Goal: Transaction & Acquisition: Purchase product/service

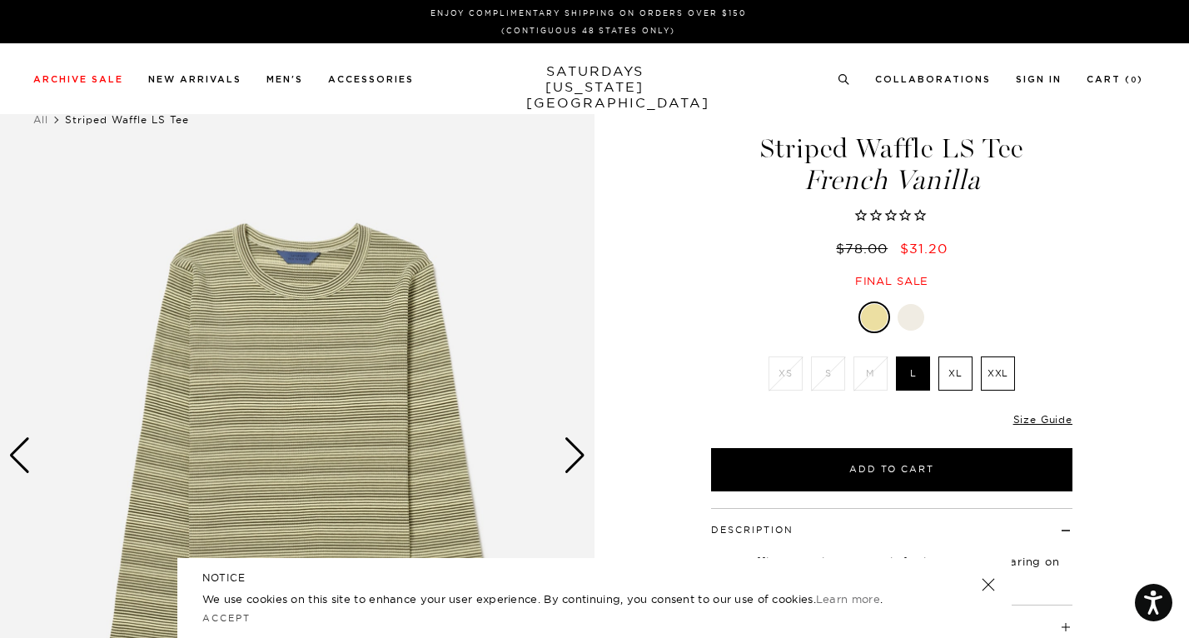
click at [569, 465] on div "Next slide" at bounding box center [575, 455] width 22 height 37
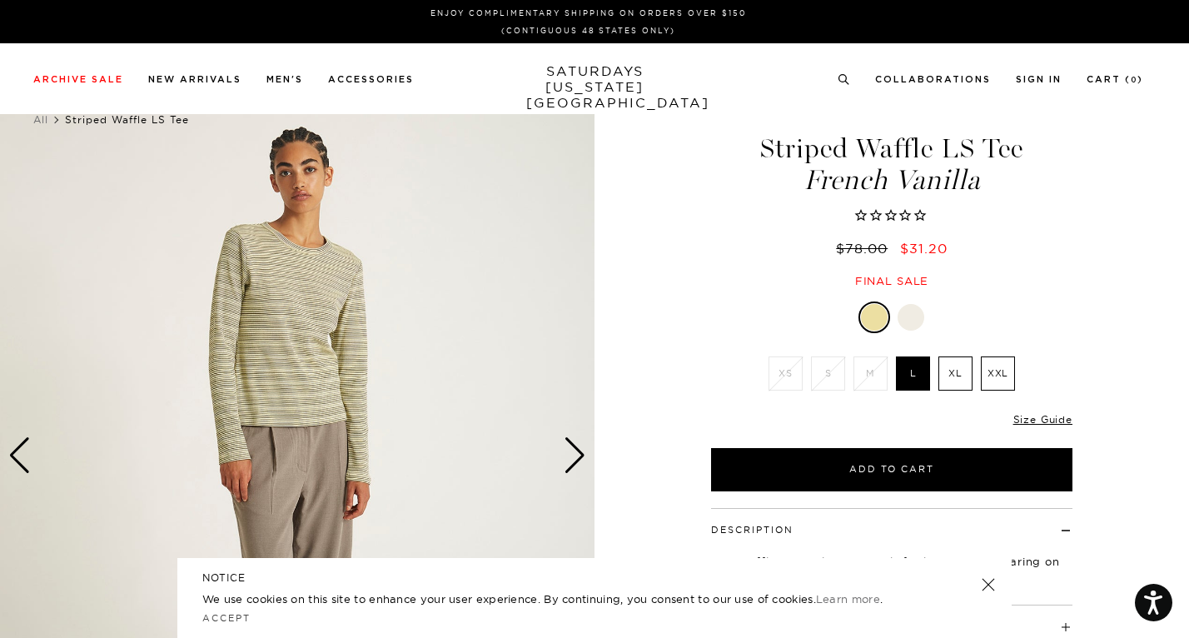
click at [569, 465] on div "Next slide" at bounding box center [575, 455] width 22 height 37
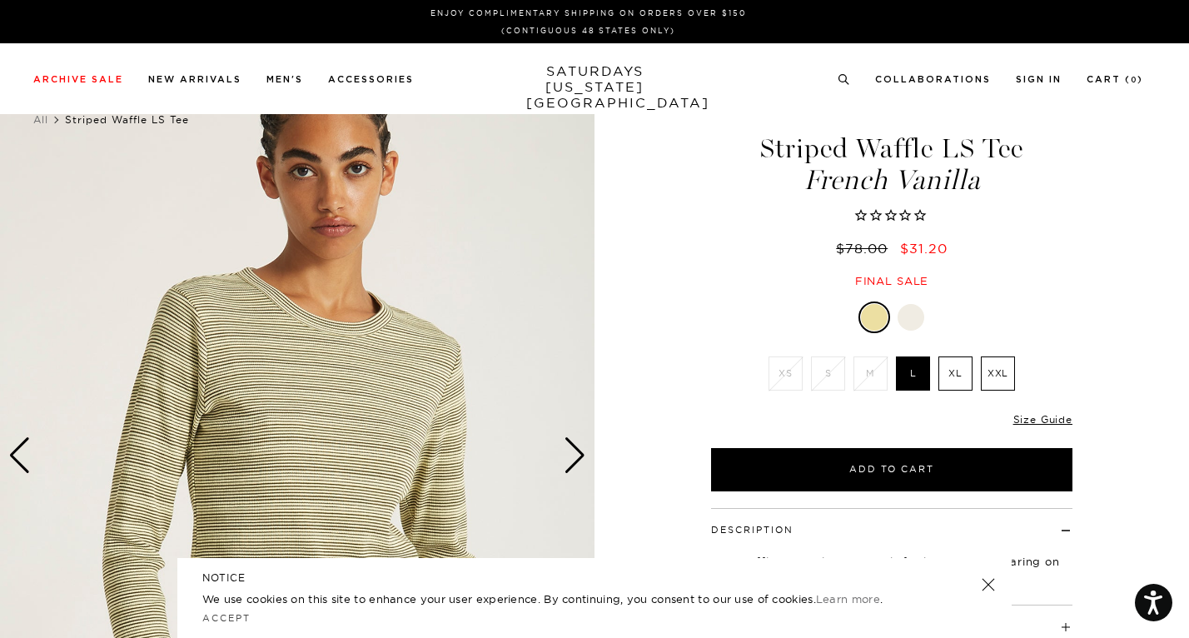
click at [909, 325] on div at bounding box center [911, 317] width 27 height 27
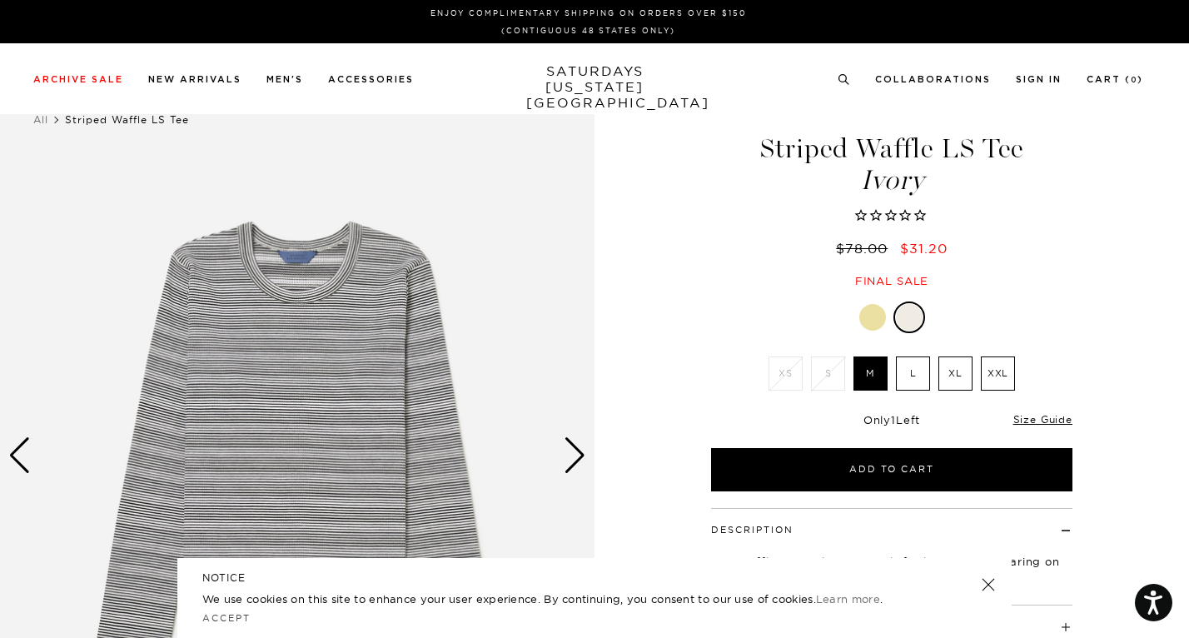
click at [565, 452] on div "Next slide" at bounding box center [575, 455] width 22 height 37
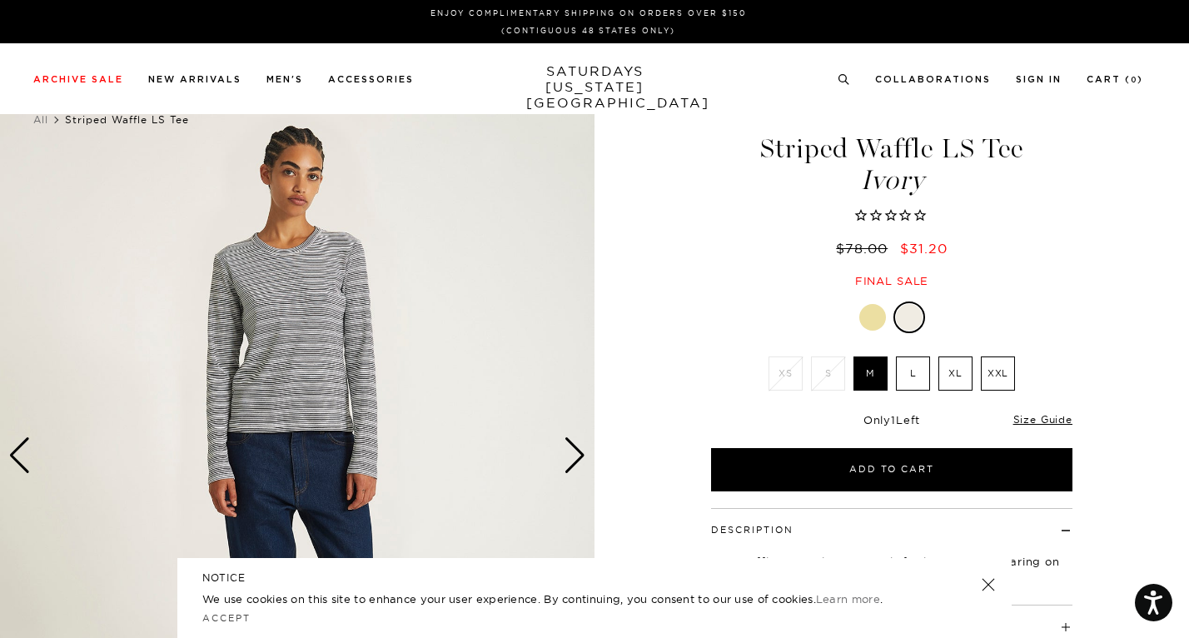
click at [565, 452] on div "Next slide" at bounding box center [575, 455] width 22 height 37
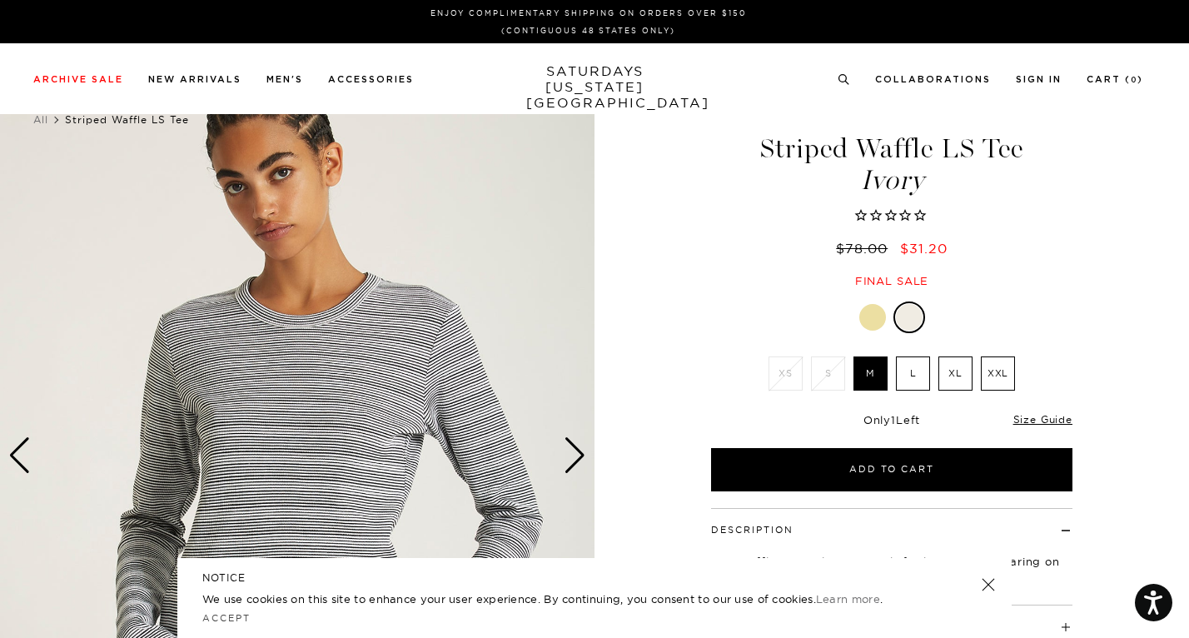
click at [565, 452] on div "Next slide" at bounding box center [575, 455] width 22 height 37
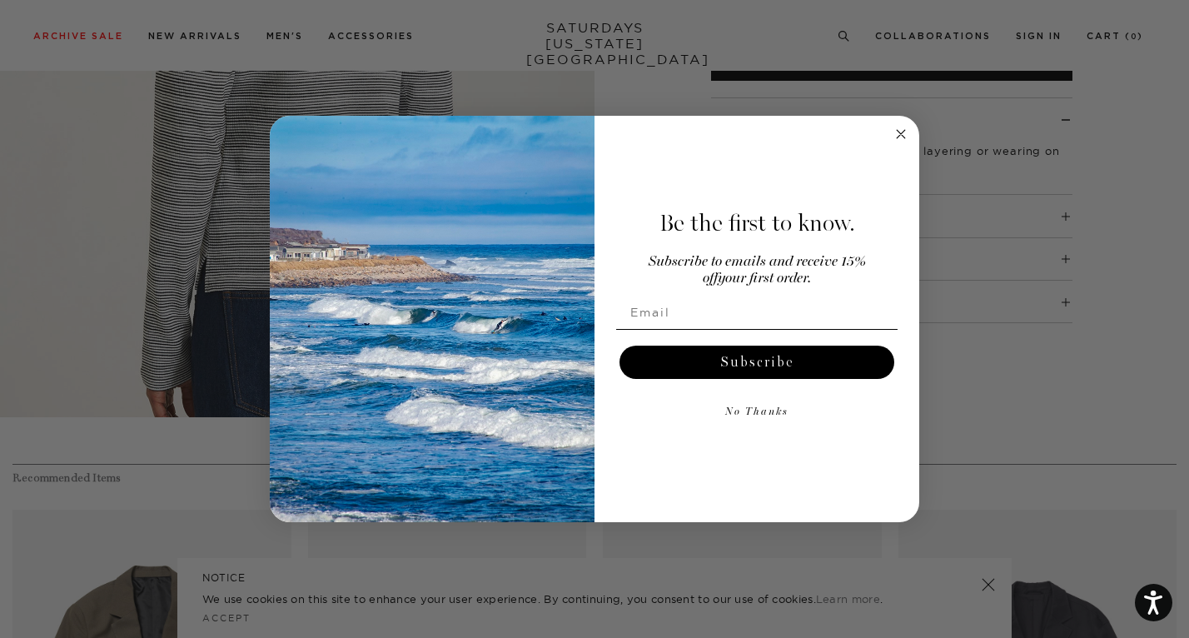
scroll to position [412, 0]
click at [896, 133] on circle "Close dialog" at bounding box center [901, 134] width 19 height 19
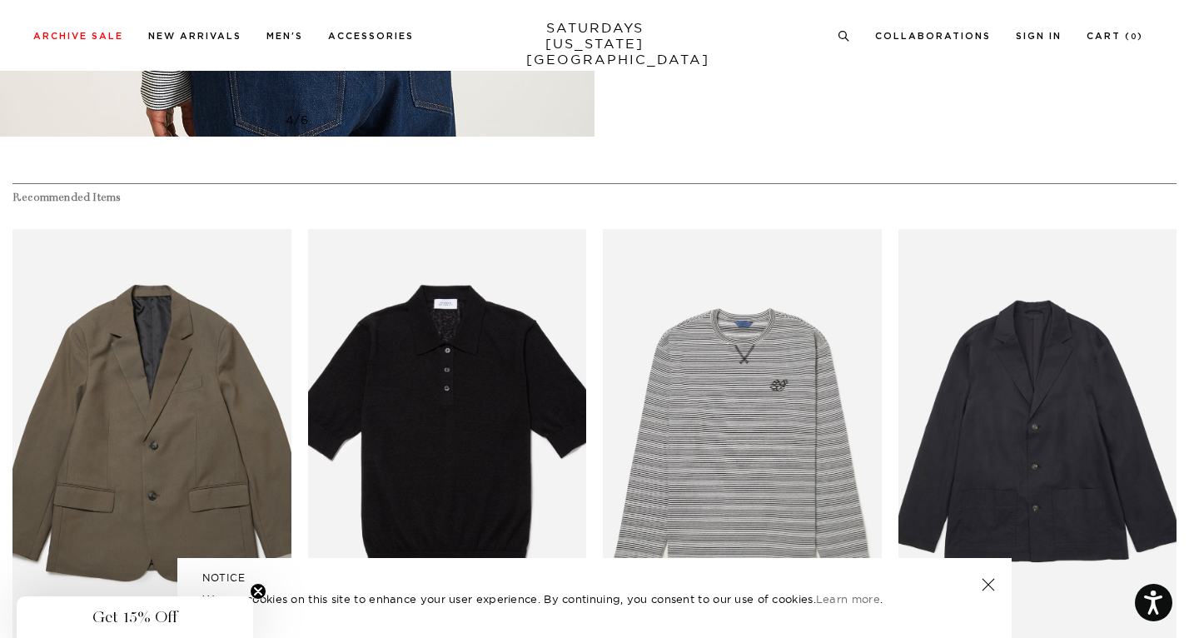
scroll to position [929, 0]
